Goal: Information Seeking & Learning: Learn about a topic

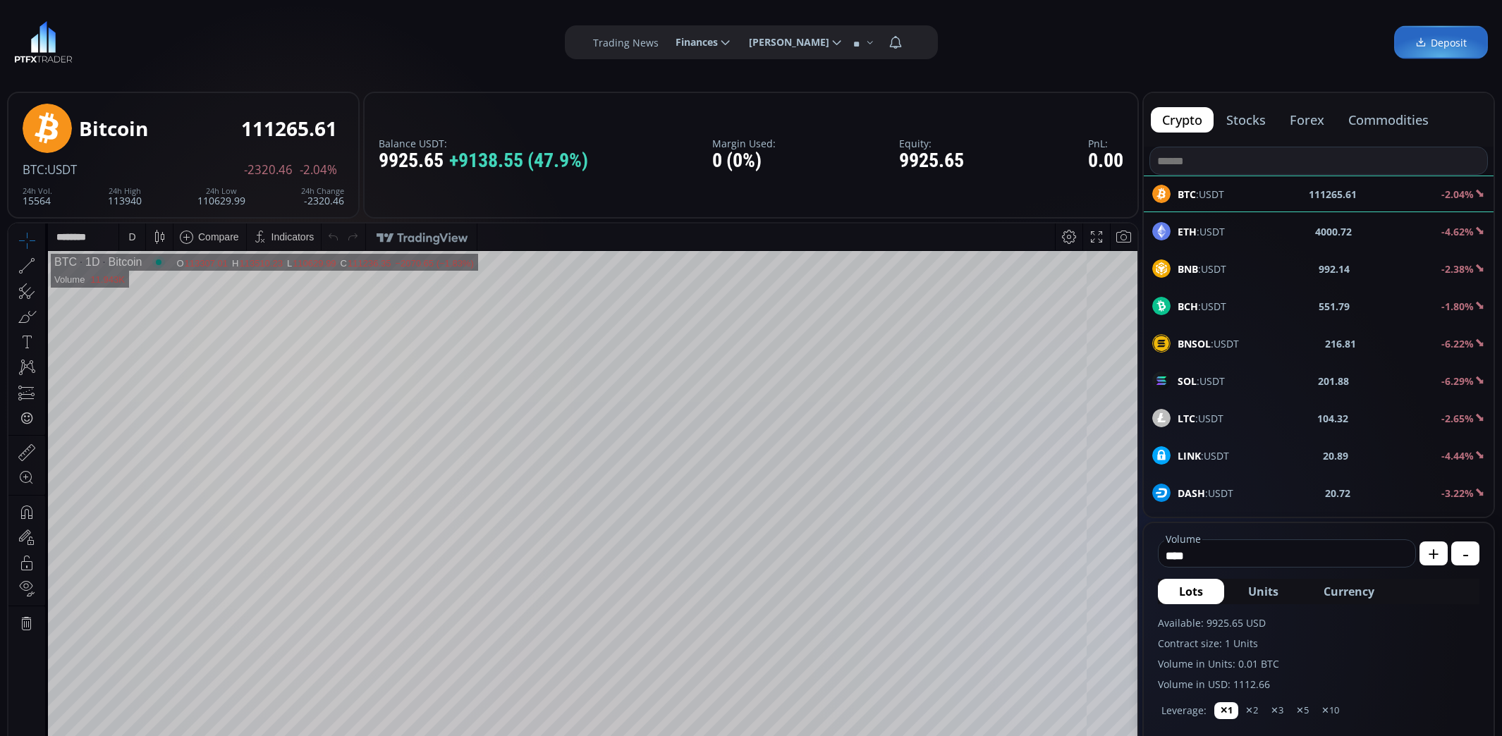
click at [1276, 237] on div "ETH :USDT 4000.72 -4.62%" at bounding box center [1318, 231] width 333 height 18
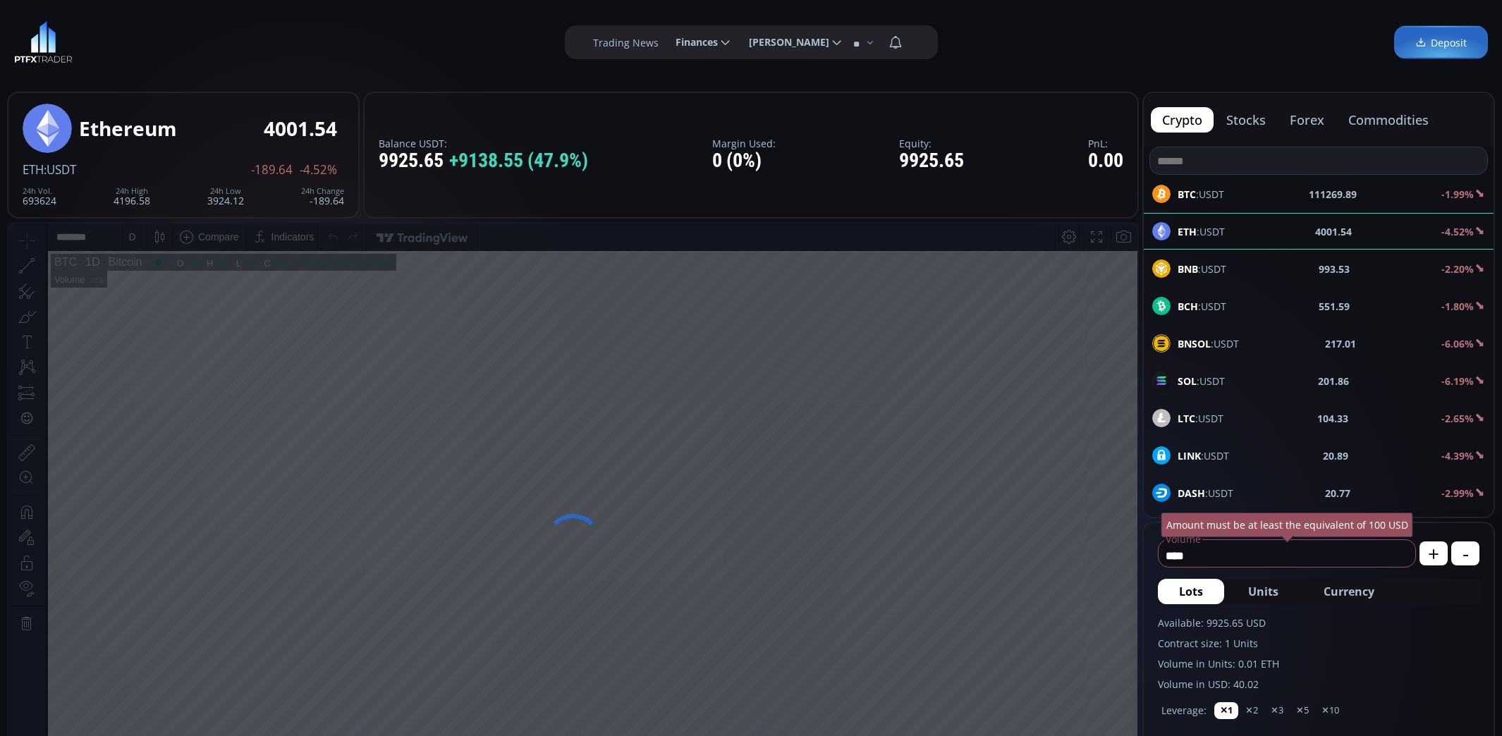
click at [1222, 266] on span "BNB :USDT" at bounding box center [1201, 269] width 49 height 15
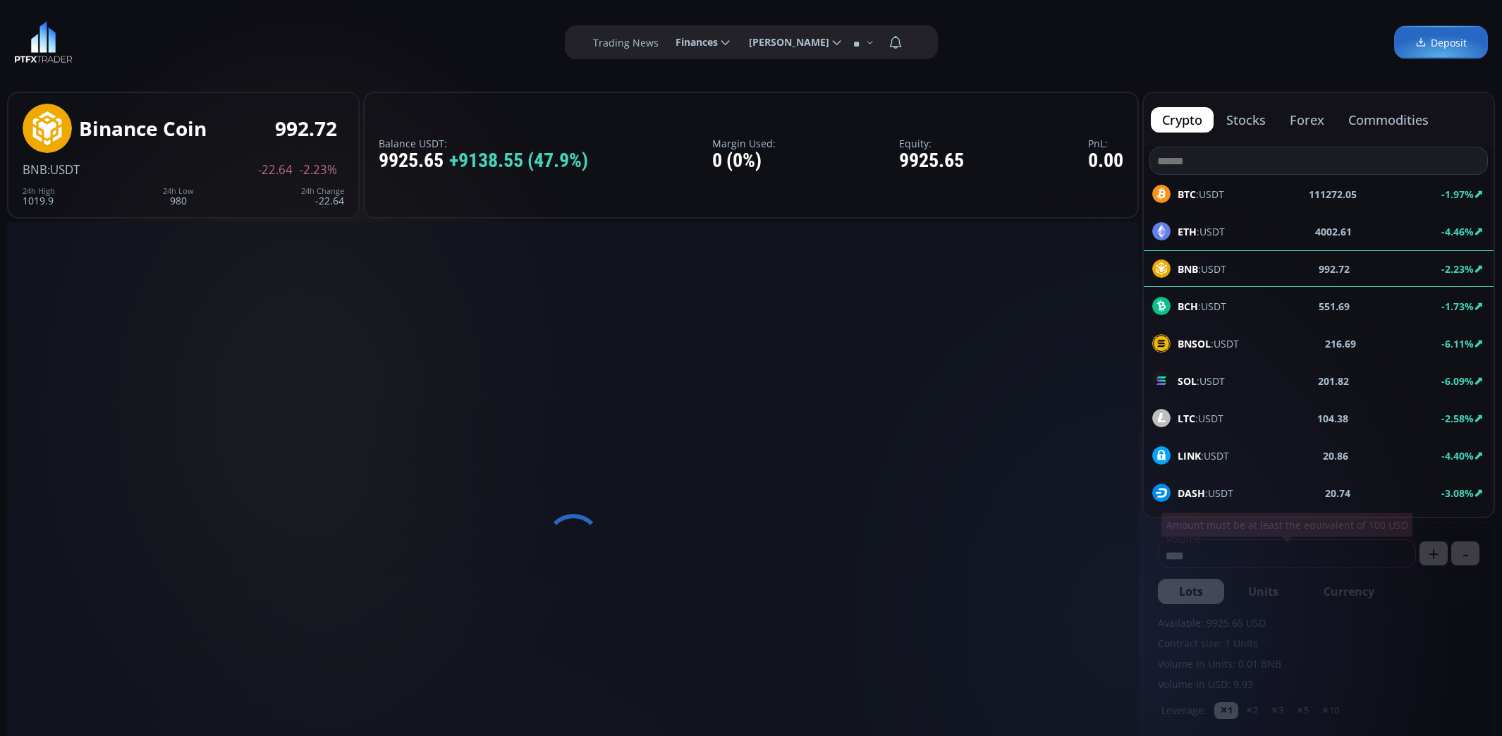
scroll to position [195, 0]
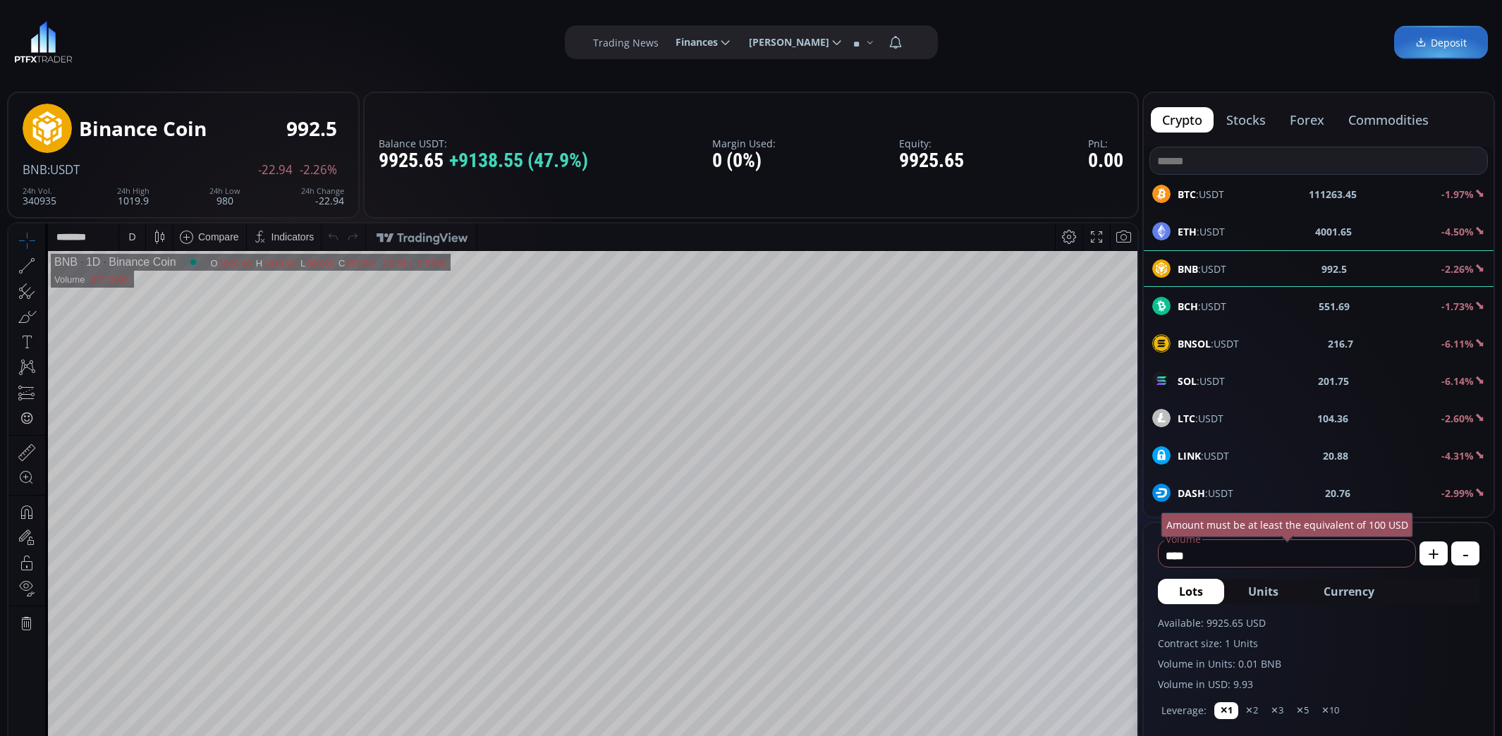
click at [128, 243] on div "D" at bounding box center [132, 236] width 12 height 27
click at [151, 405] on div "1 hour" at bounding box center [142, 404] width 28 height 11
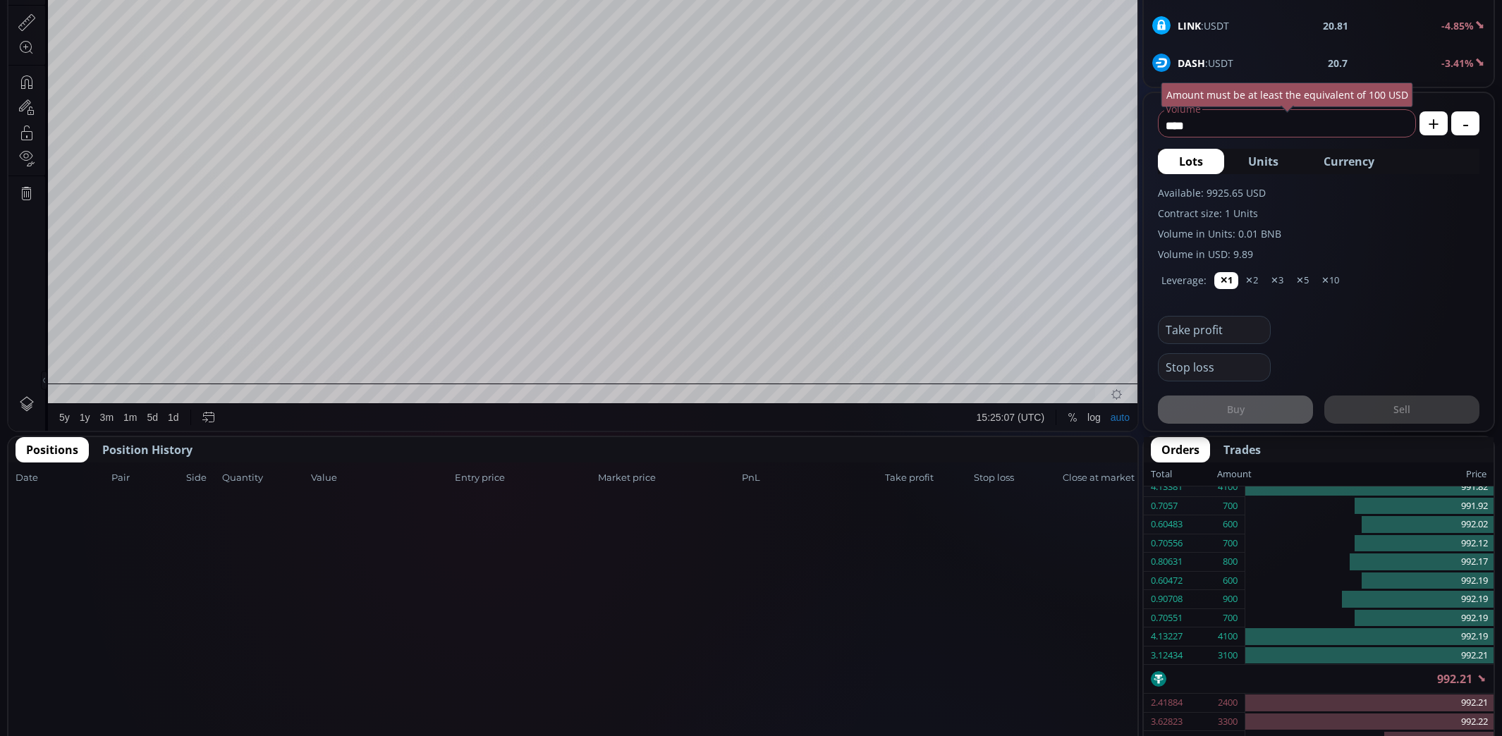
scroll to position [432, 0]
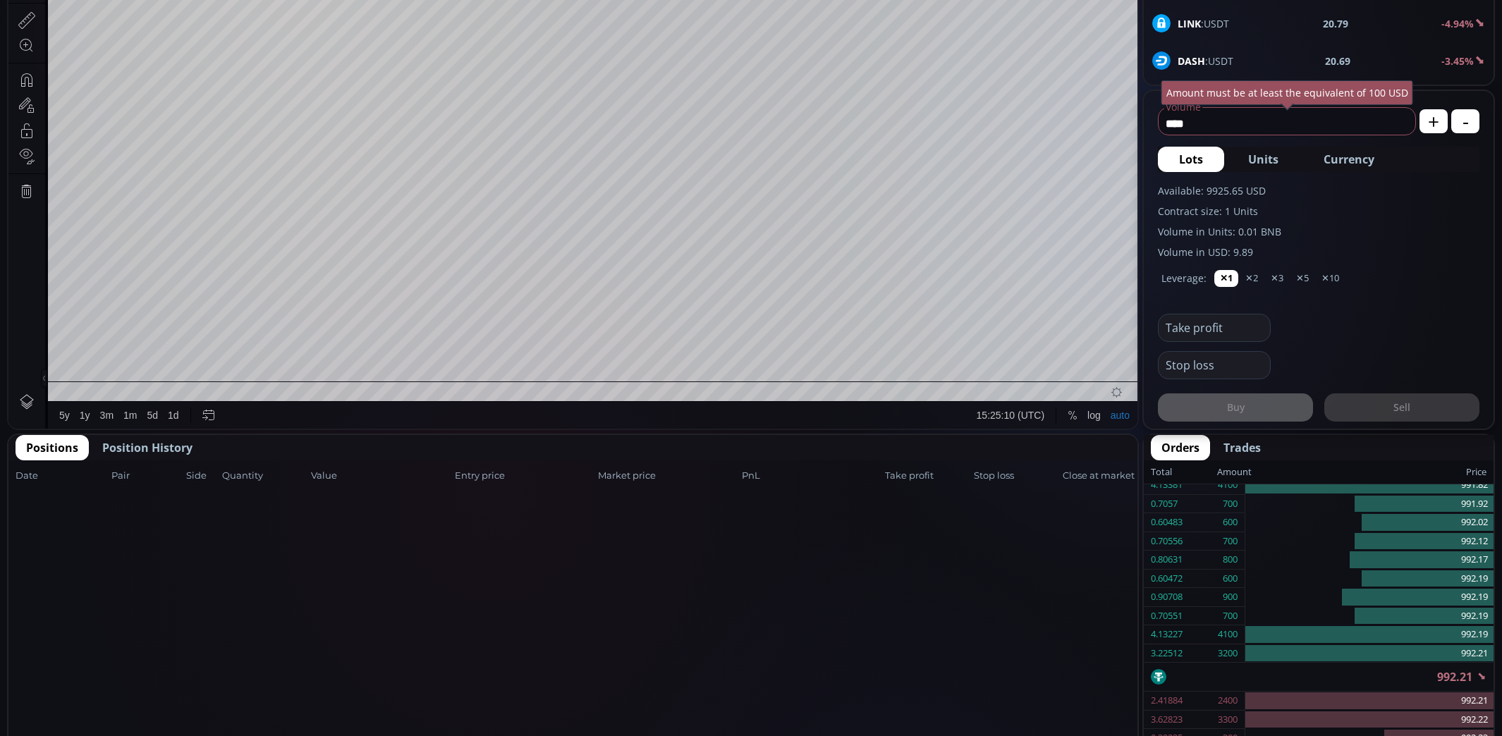
click at [152, 444] on span "Position History" at bounding box center [147, 447] width 90 height 17
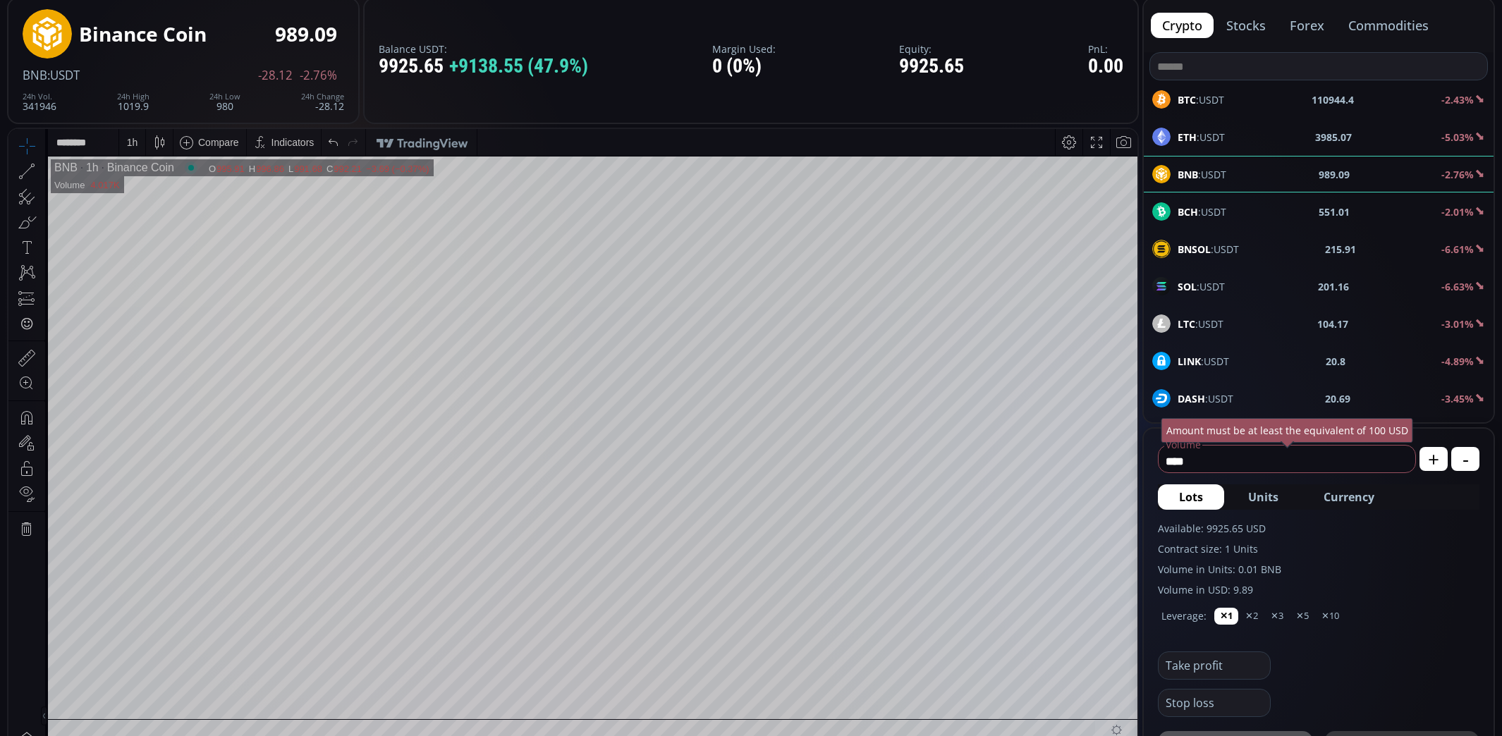
scroll to position [0, 0]
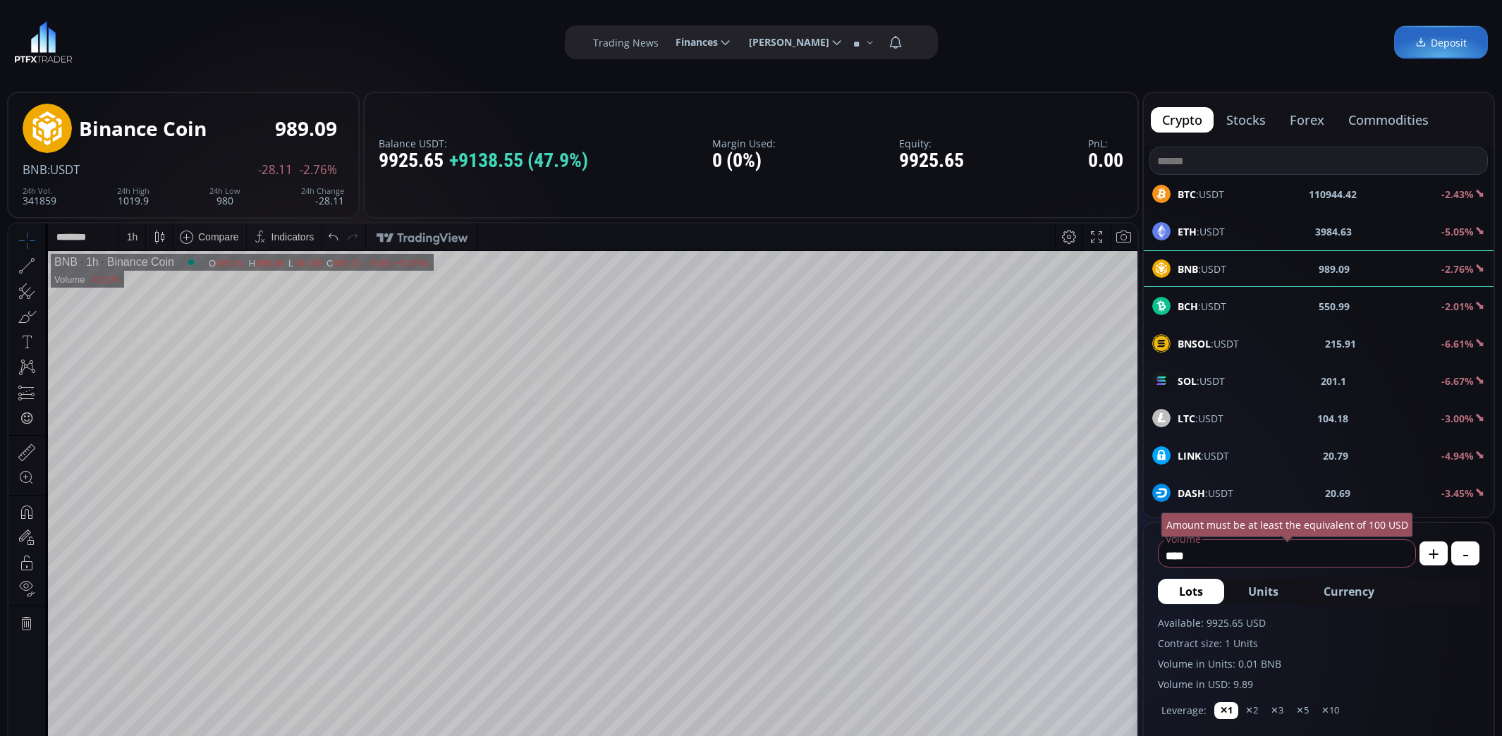
click at [43, 40] on img at bounding box center [43, 42] width 59 height 42
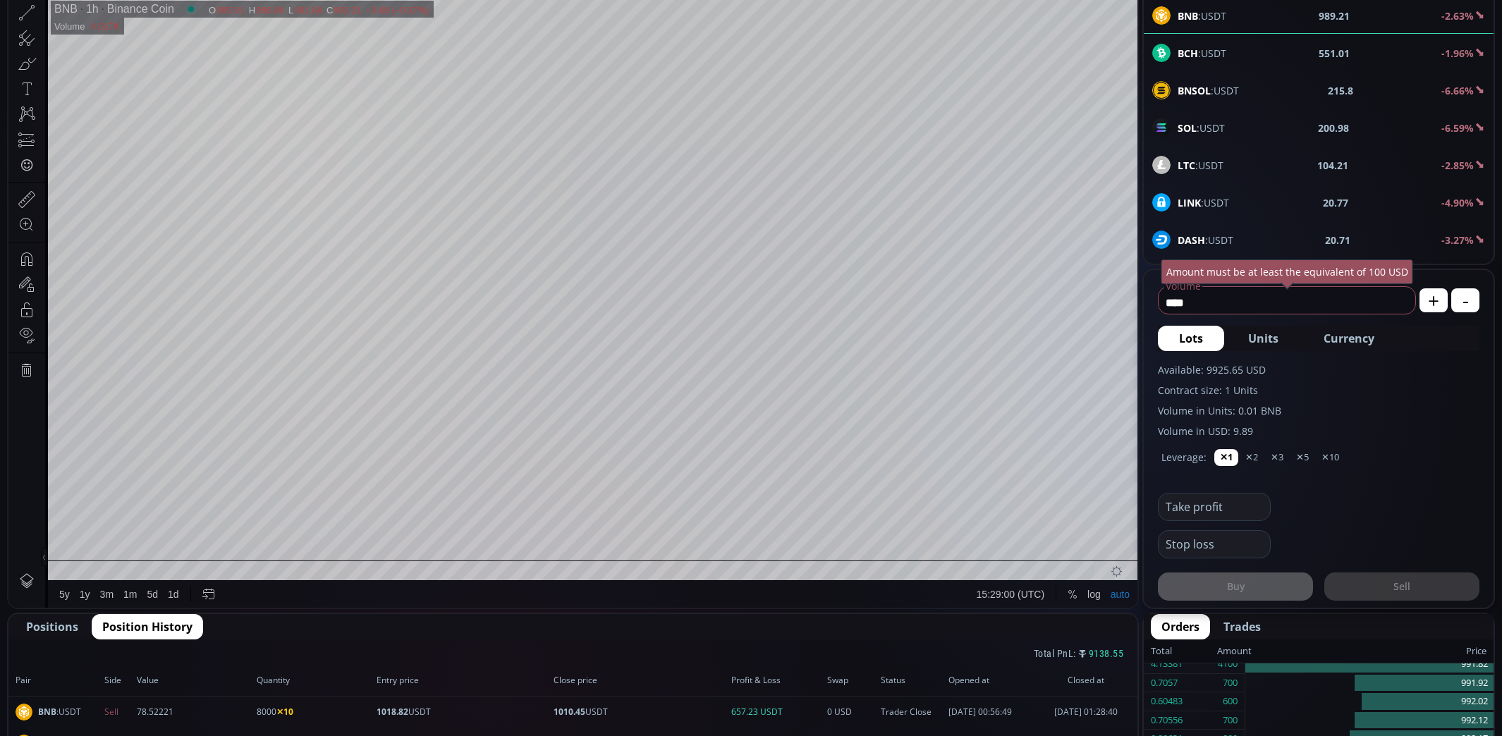
scroll to position [254, 0]
click at [1022, 591] on span "15:29:04 (UTC)" at bounding box center [1010, 593] width 68 height 11
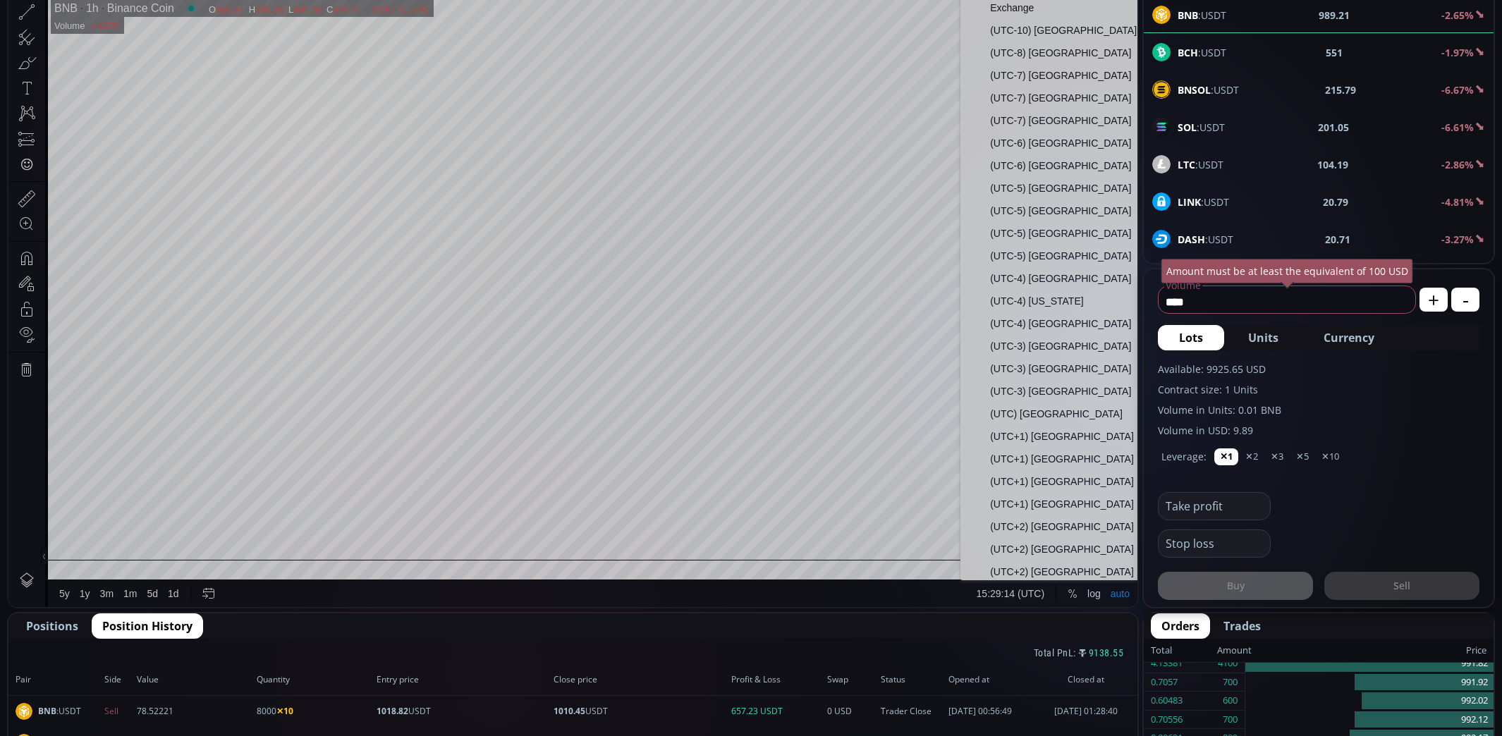
click at [1041, 209] on span "(UTC-5) Chicago" at bounding box center [1071, 210] width 163 height 11
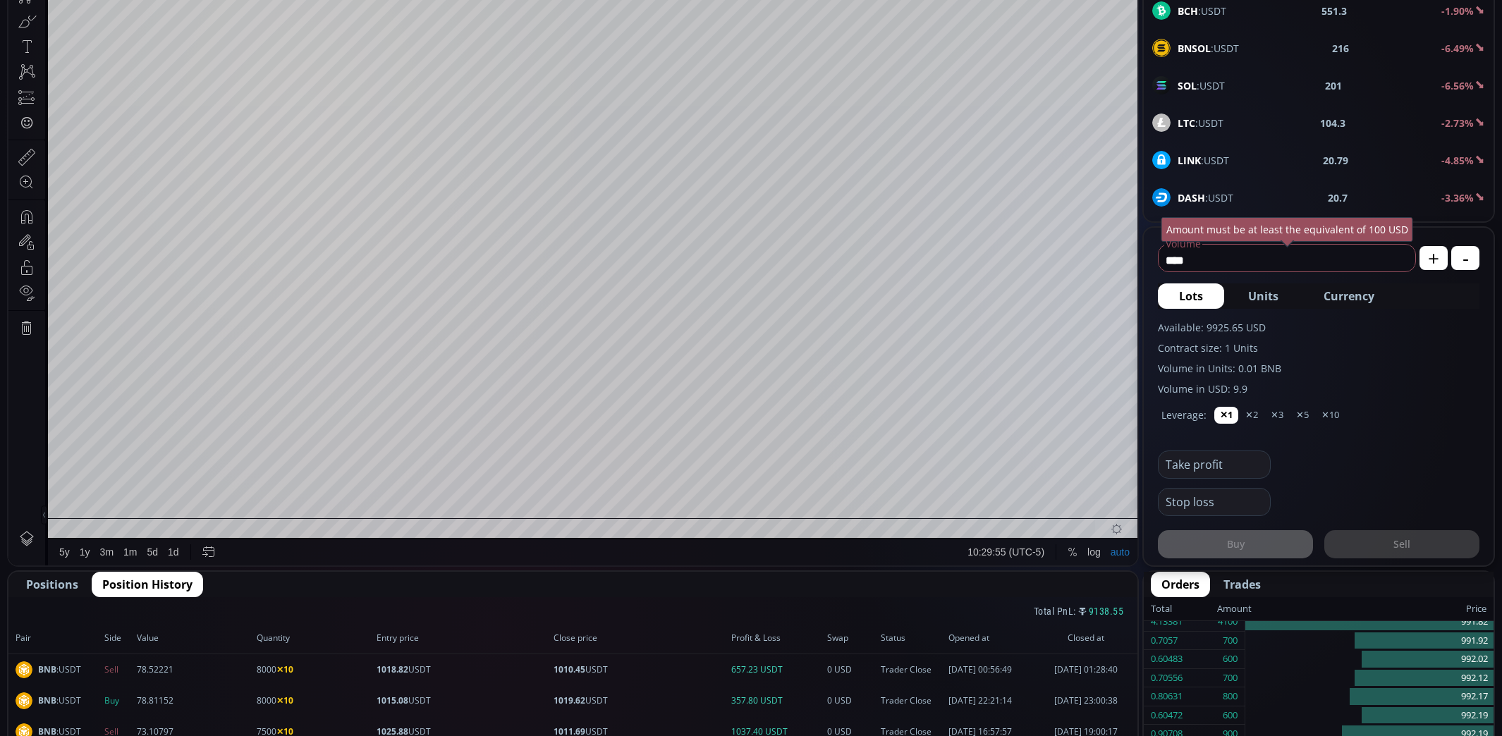
scroll to position [301, 0]
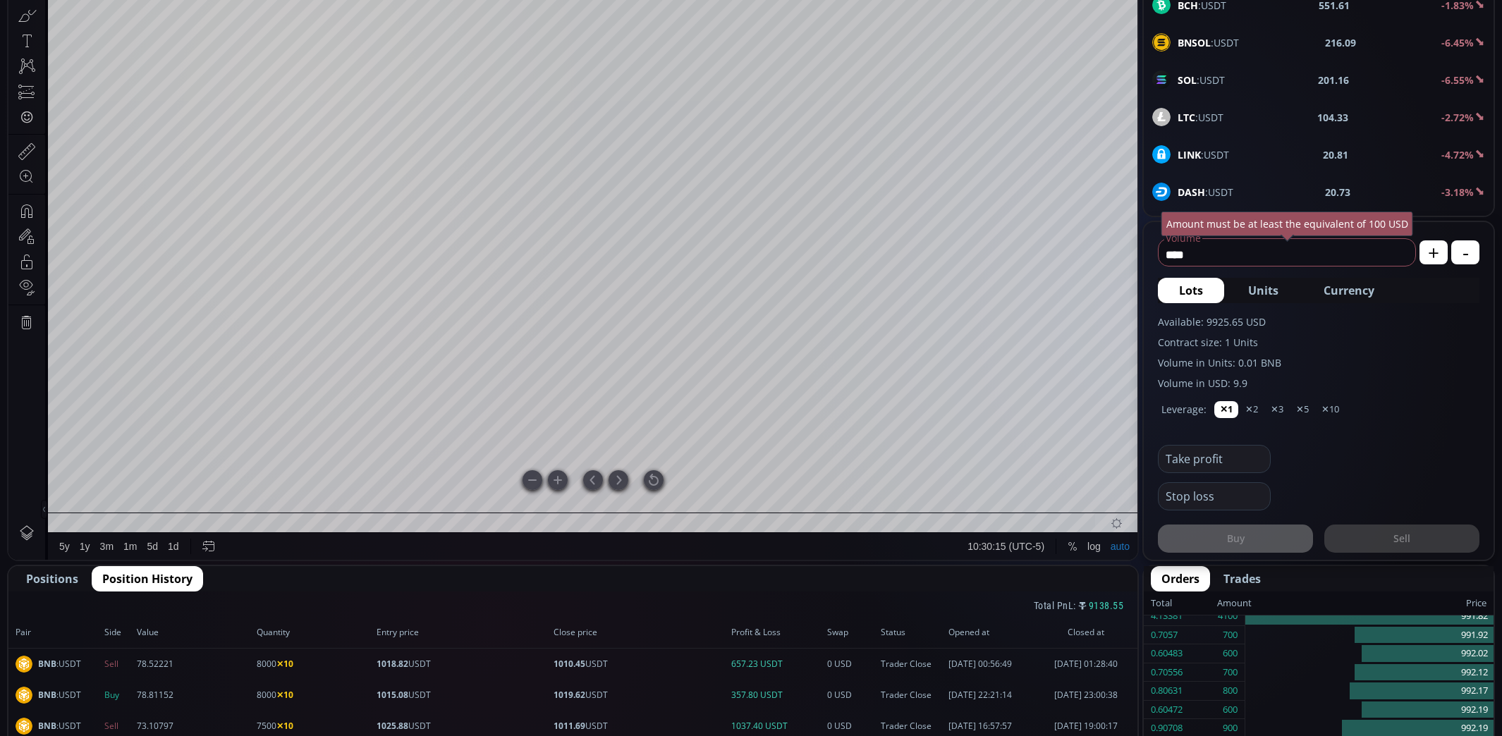
click at [8, 359] on html "Date Range 5y 1y 3m 1m 5d 1d 10:30:15 (UTC-5) log auto BNB 1h Binance Coin O 99…" at bounding box center [572, 240] width 1129 height 637
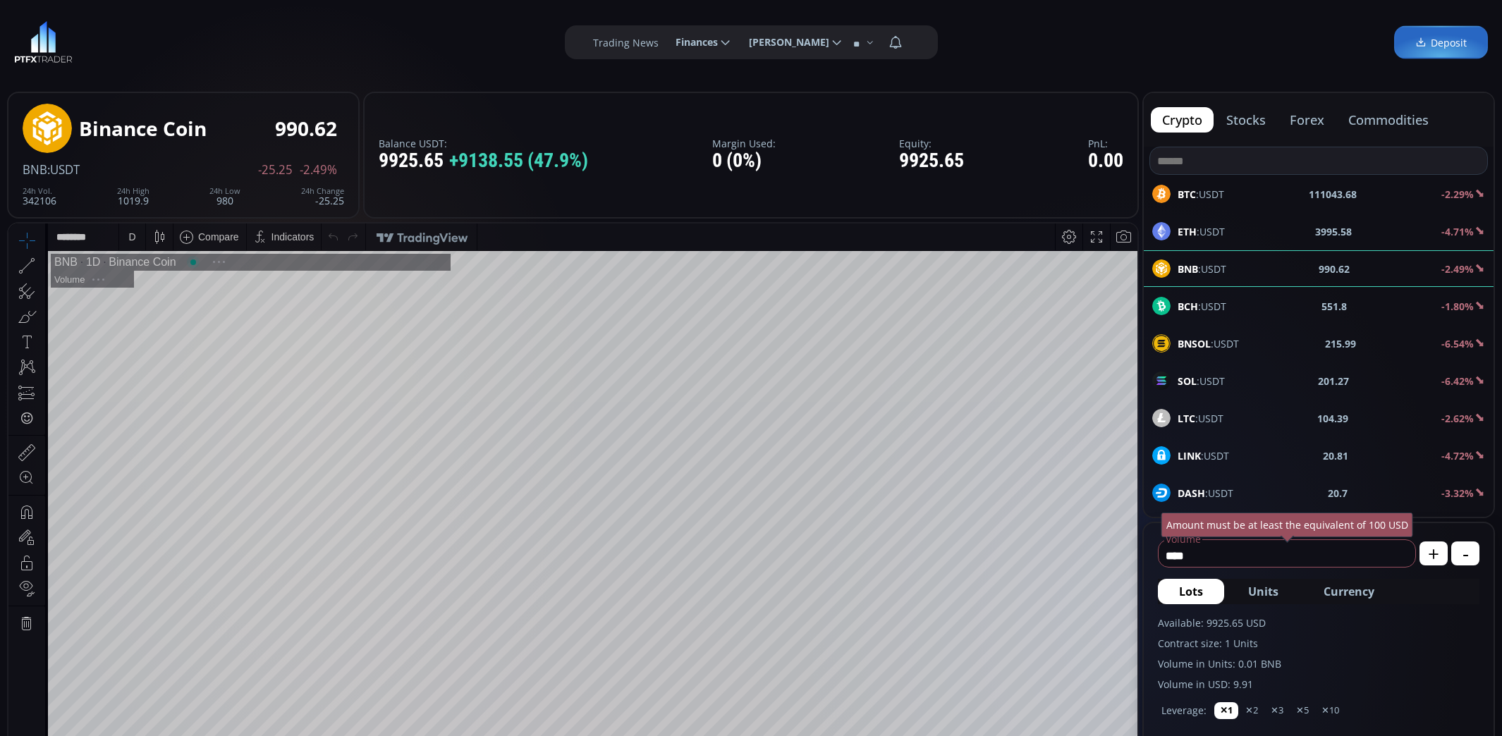
scroll to position [195, 0]
click at [1193, 229] on b "ETH" at bounding box center [1186, 231] width 19 height 13
click at [130, 242] on div "D" at bounding box center [131, 236] width 7 height 11
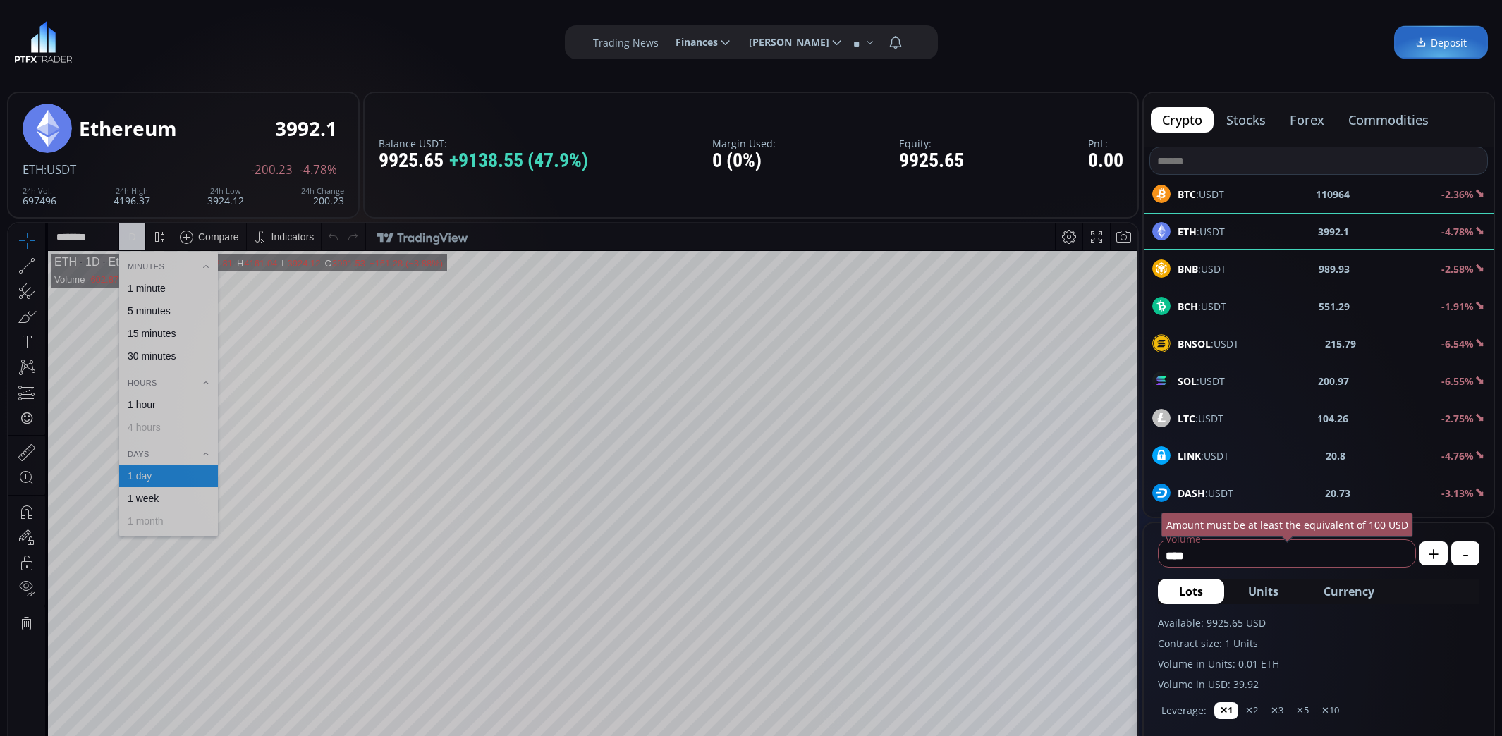
click at [132, 404] on div "1 hour" at bounding box center [142, 404] width 28 height 11
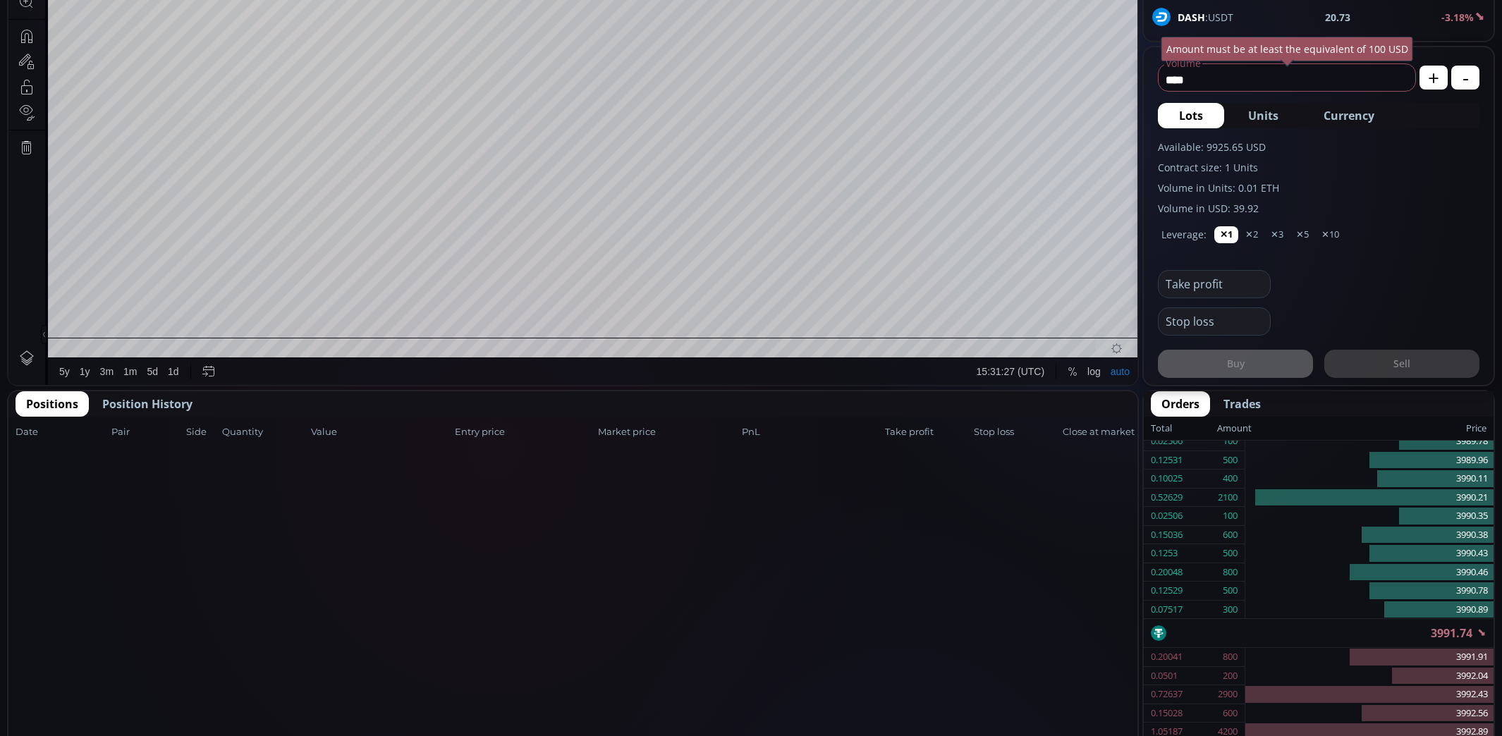
scroll to position [464, 0]
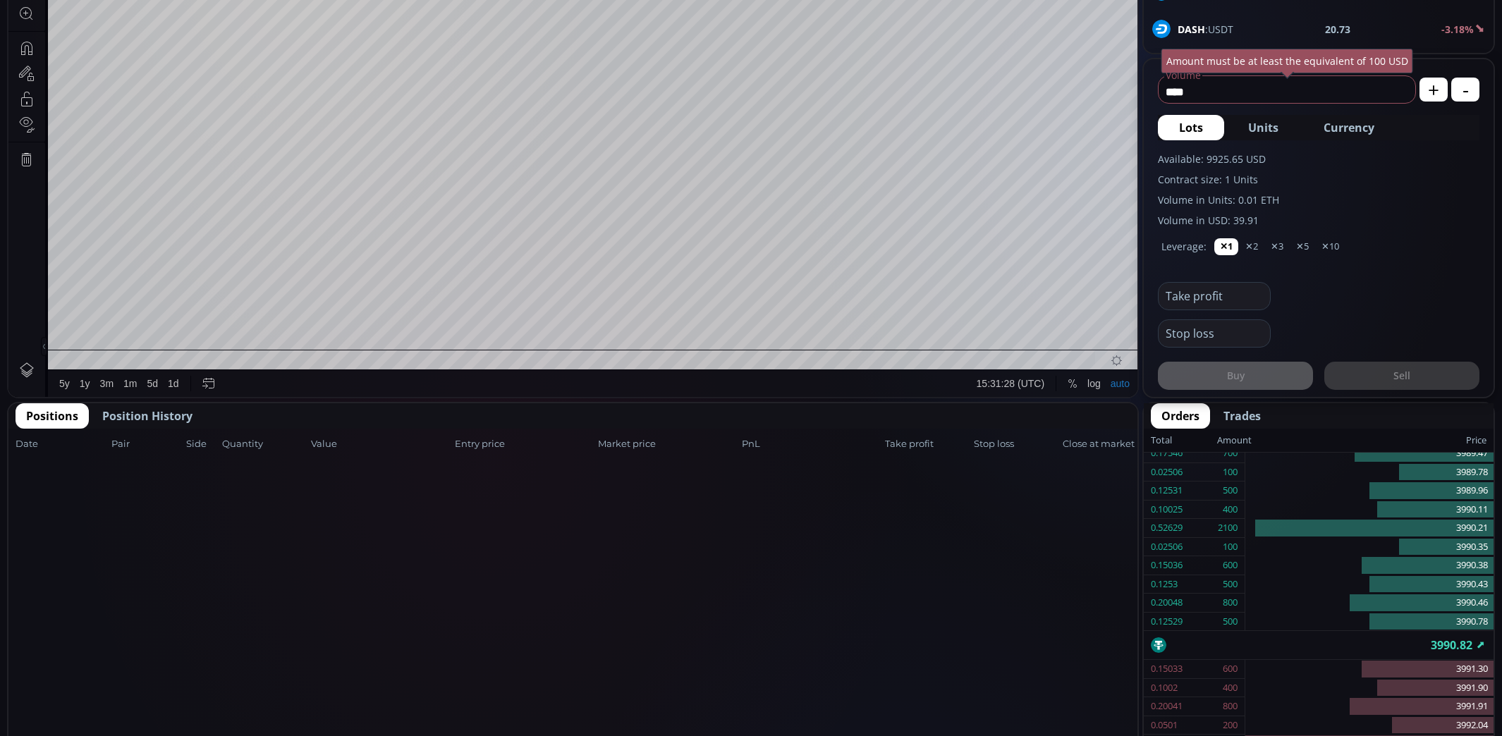
click at [160, 415] on span "Position History" at bounding box center [147, 415] width 90 height 17
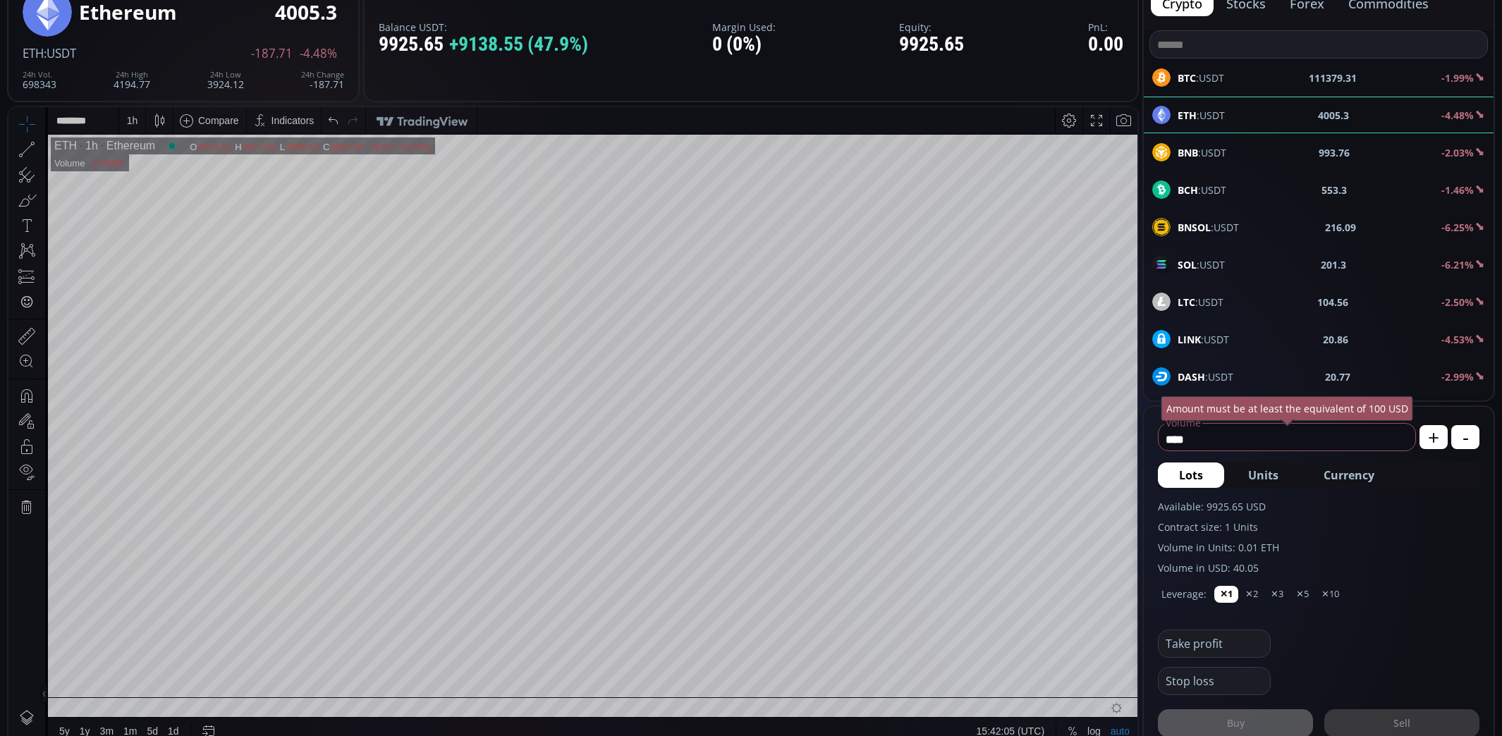
scroll to position [118, 0]
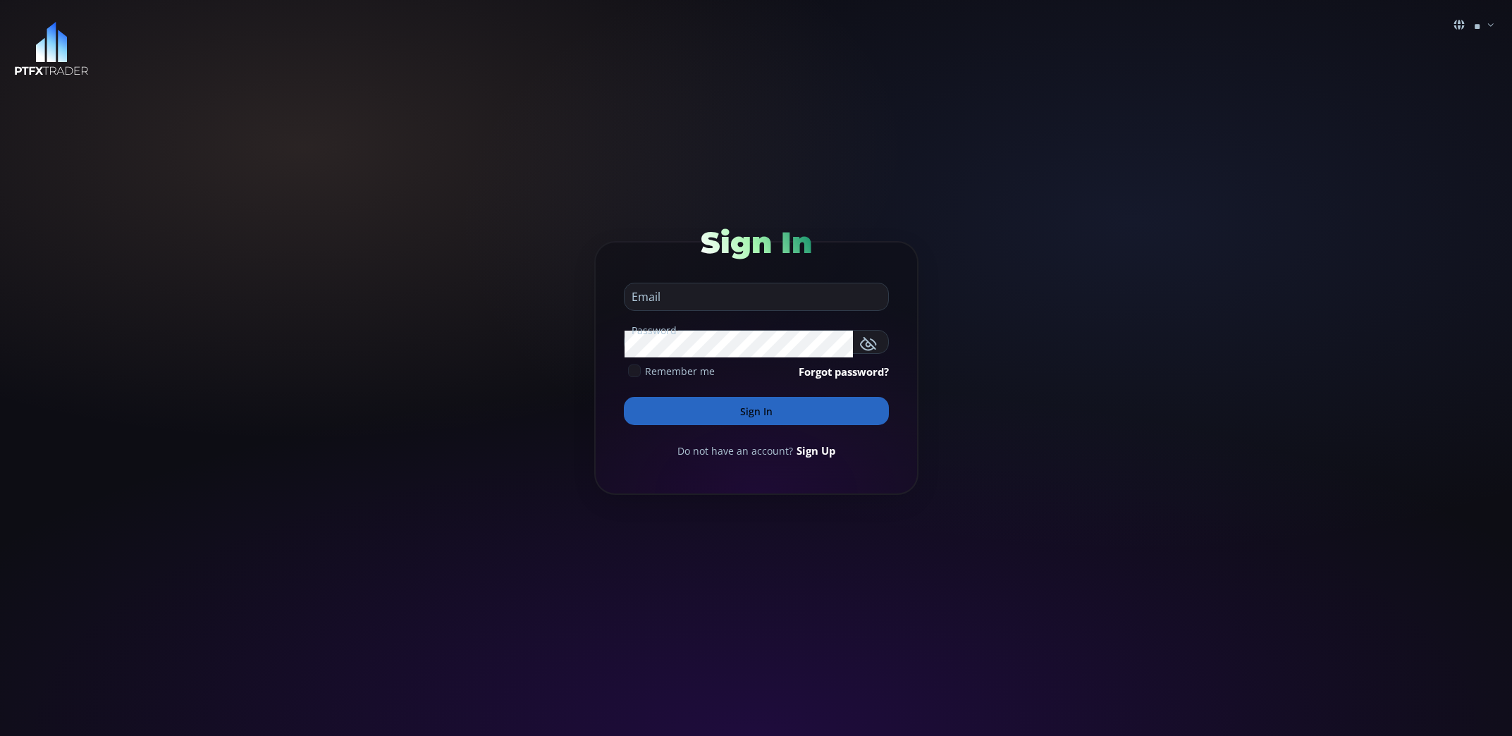
type input "**********"
